Goal: Information Seeking & Learning: Learn about a topic

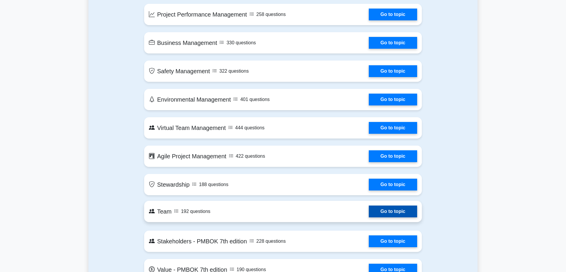
scroll to position [983, 0]
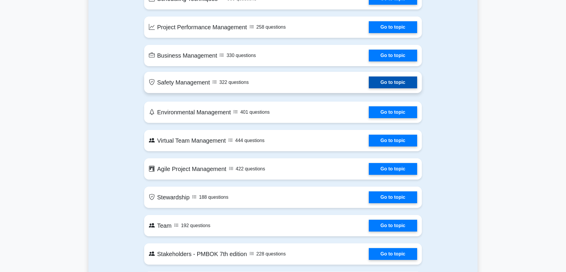
click at [395, 81] on link "Go to topic" at bounding box center [393, 82] width 48 height 12
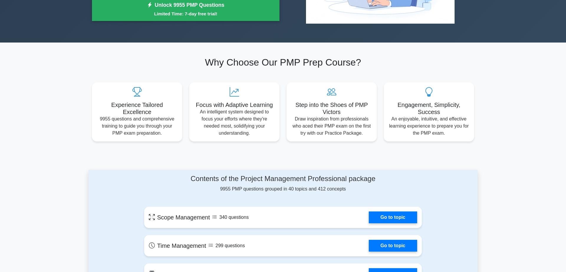
scroll to position [120, 0]
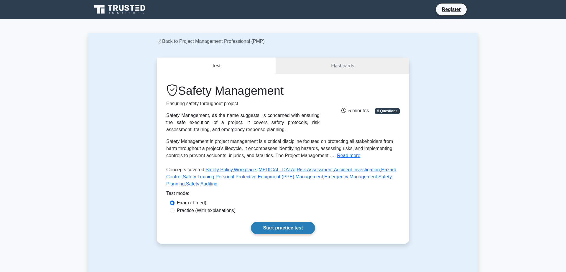
click at [281, 227] on link "Start practice test" at bounding box center [283, 228] width 64 height 12
